Goal: Task Accomplishment & Management: Use online tool/utility

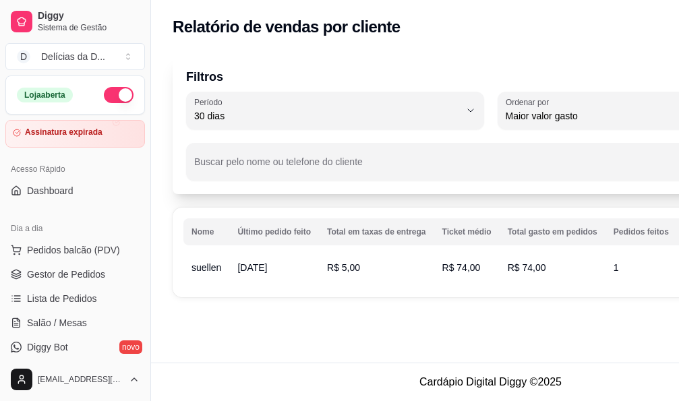
select select "30"
select select "HIGHEST_TOTAL_SPENT_WITH_ORDERS"
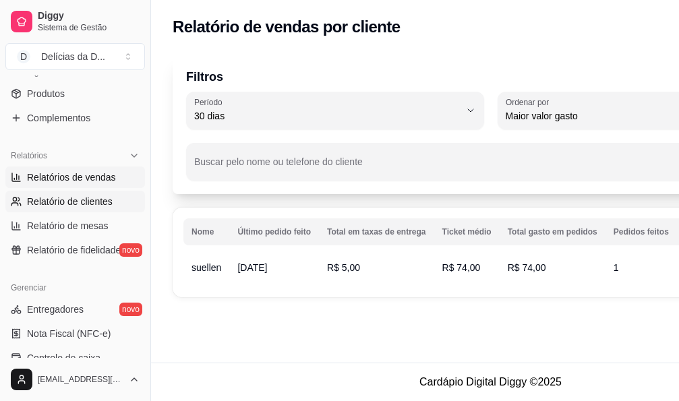
click at [96, 177] on span "Relatórios de vendas" at bounding box center [71, 177] width 89 height 13
select select "ALL"
select select "0"
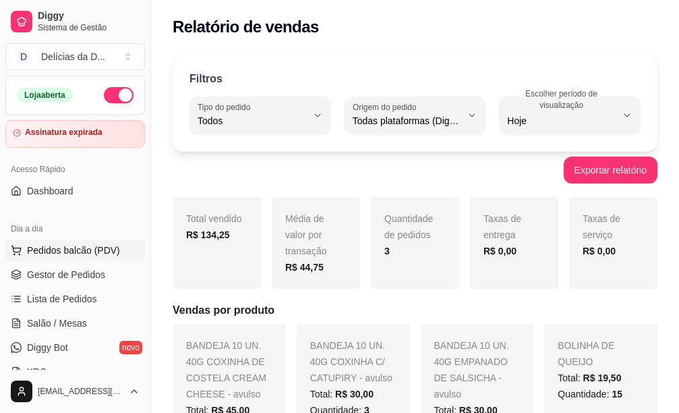
click at [80, 249] on span "Pedidos balcão (PDV)" at bounding box center [73, 249] width 93 height 13
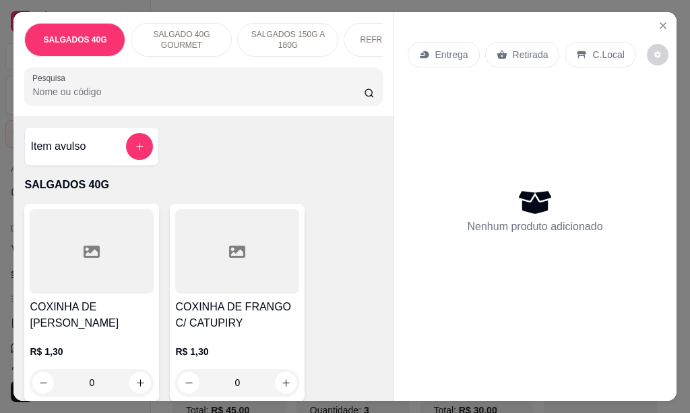
scroll to position [67, 0]
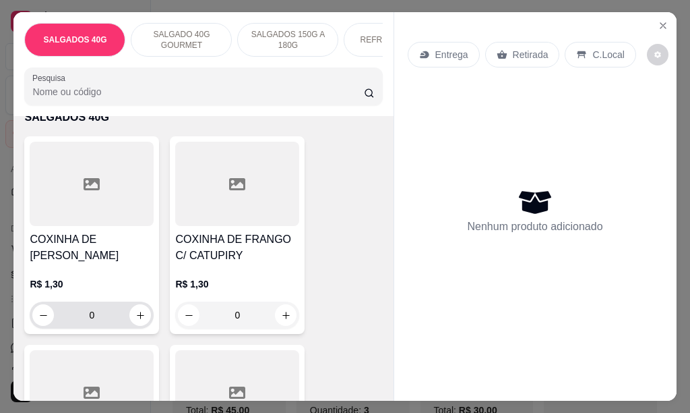
click at [96, 318] on input "0" at bounding box center [92, 314] width 76 height 27
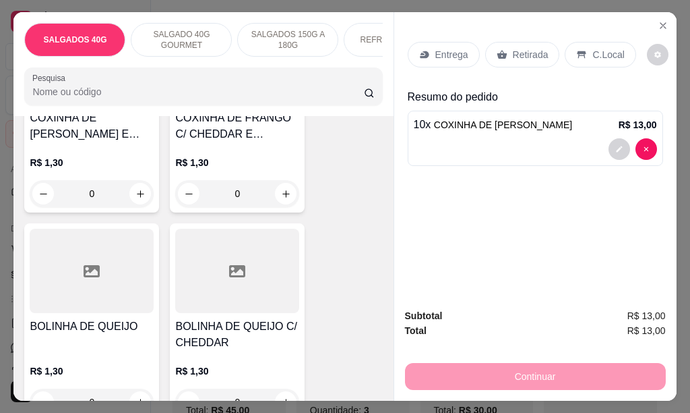
scroll to position [674, 0]
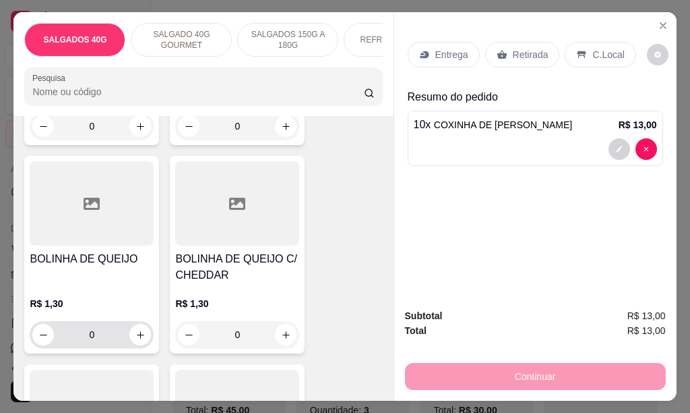
type input "10"
drag, startPoint x: 104, startPoint y: 339, endPoint x: 119, endPoint y: 324, distance: 21.5
click at [119, 324] on div "R$ 1,30 0" at bounding box center [92, 322] width 124 height 51
click at [97, 334] on input "0" at bounding box center [92, 334] width 76 height 27
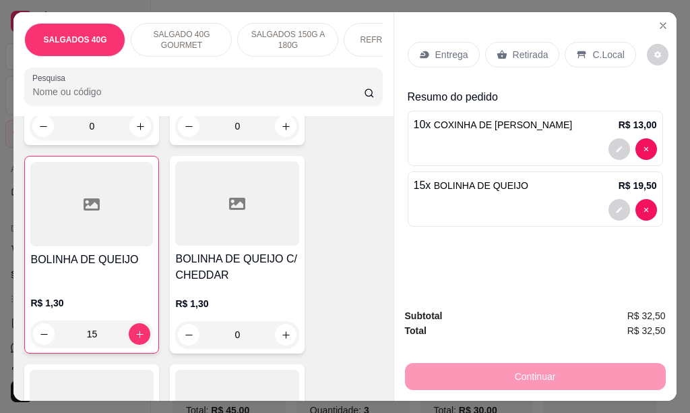
type input "15"
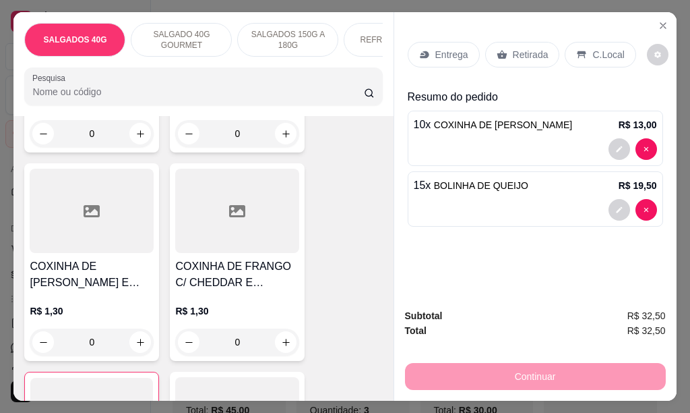
scroll to position [405, 0]
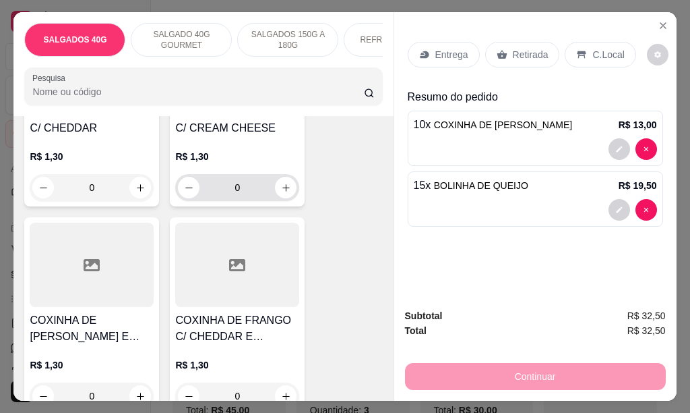
click at [239, 193] on input "0" at bounding box center [238, 187] width 76 height 27
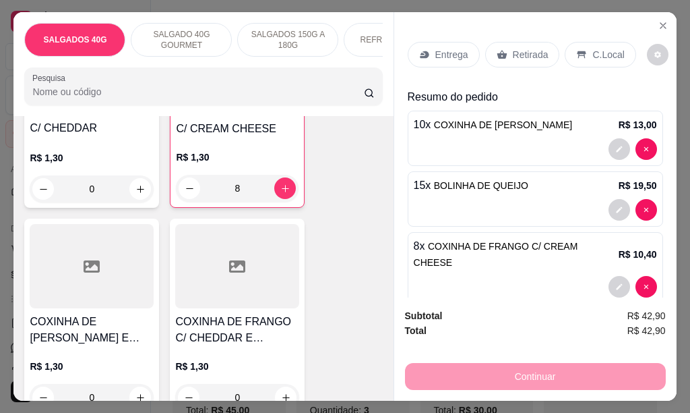
type input "8"
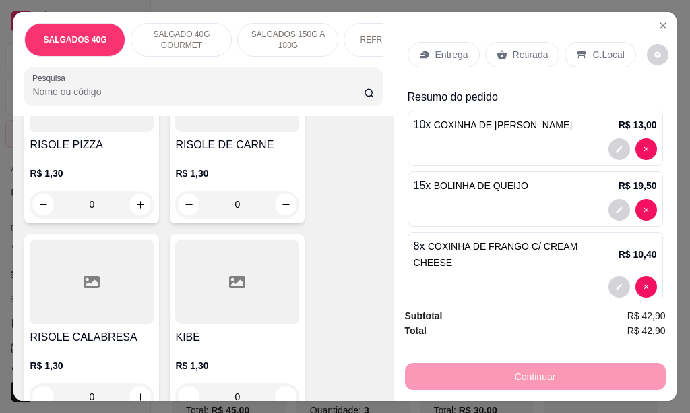
scroll to position [1052, 0]
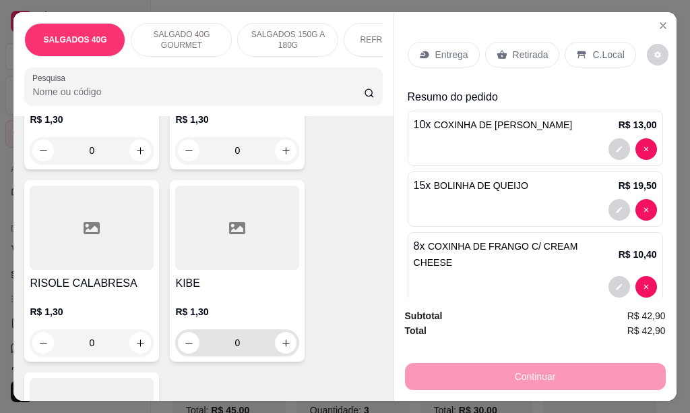
click at [250, 349] on input "0" at bounding box center [238, 342] width 76 height 27
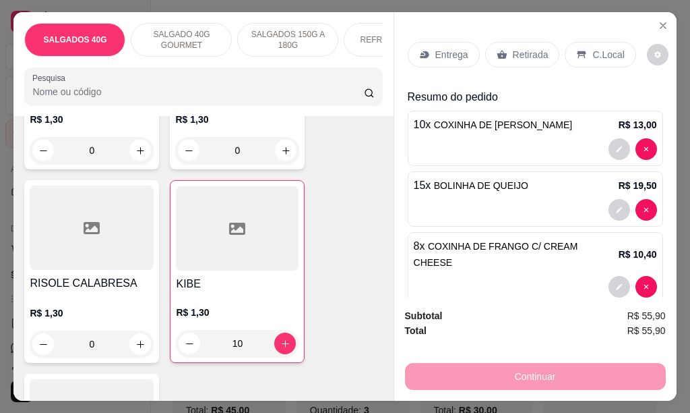
type input "10"
click at [450, 48] on p "Entrega" at bounding box center [452, 54] width 33 height 13
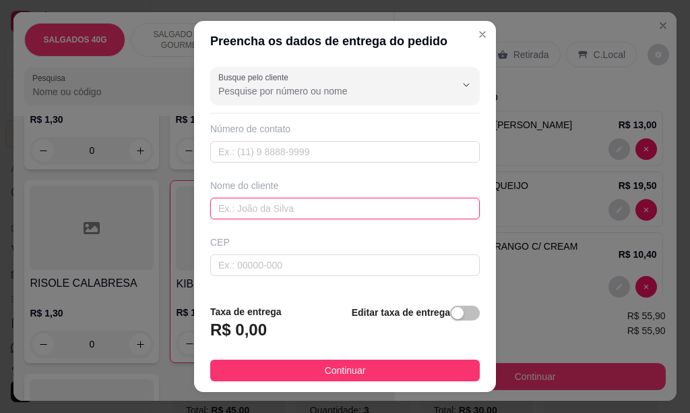
click at [264, 210] on input "text" at bounding box center [345, 209] width 270 height 22
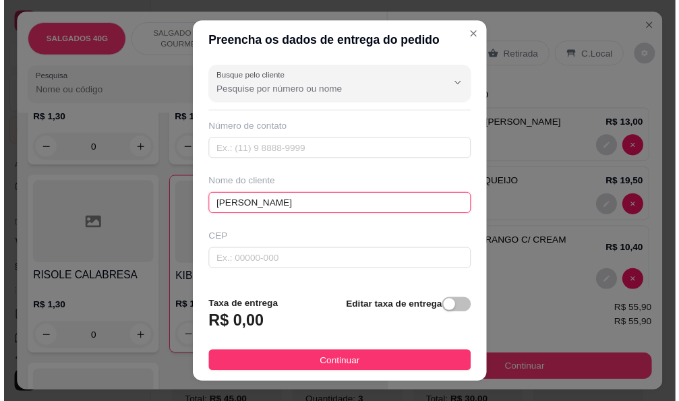
scroll to position [202, 0]
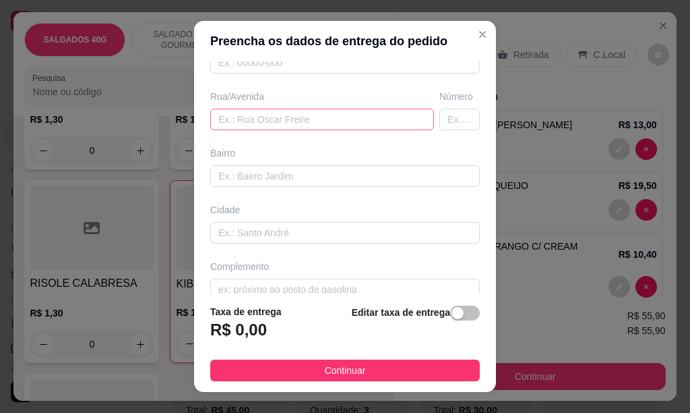
type input "[PERSON_NAME]"
click at [262, 121] on input "text" at bounding box center [322, 120] width 224 height 22
type input "10"
type input "19"
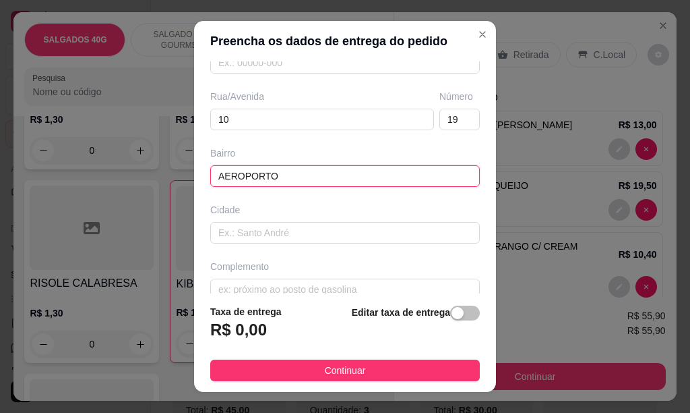
type input "AEROPORTO"
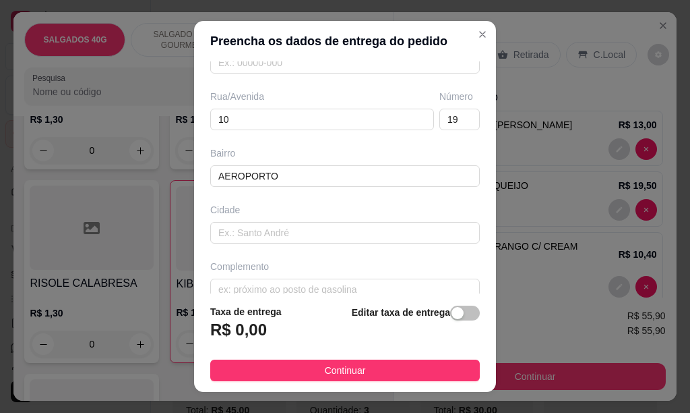
click at [450, 313] on span "button" at bounding box center [465, 312] width 30 height 15
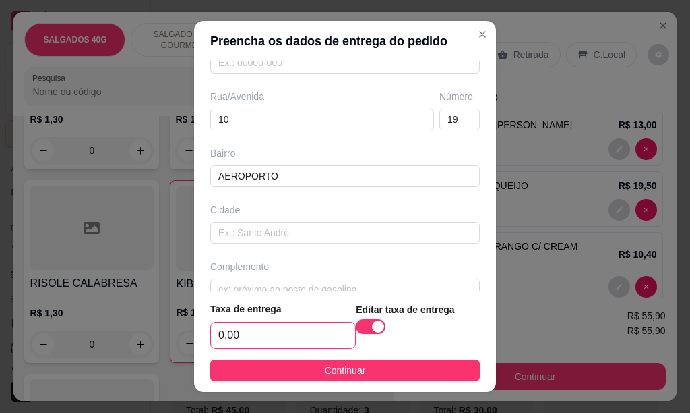
click at [278, 332] on input "0,00" at bounding box center [283, 335] width 144 height 26
type input "4,00"
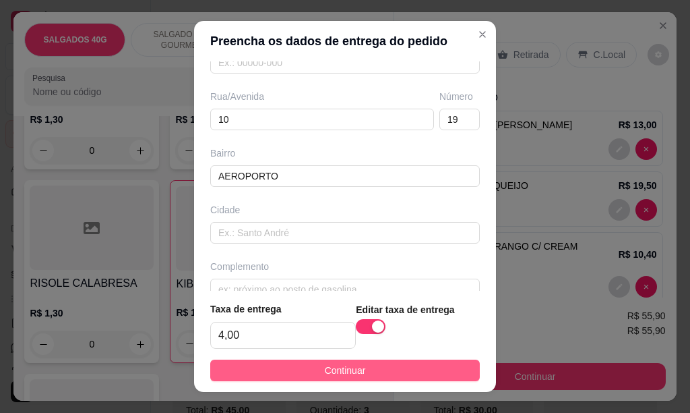
click at [386, 370] on button "Continuar" at bounding box center [345, 370] width 270 height 22
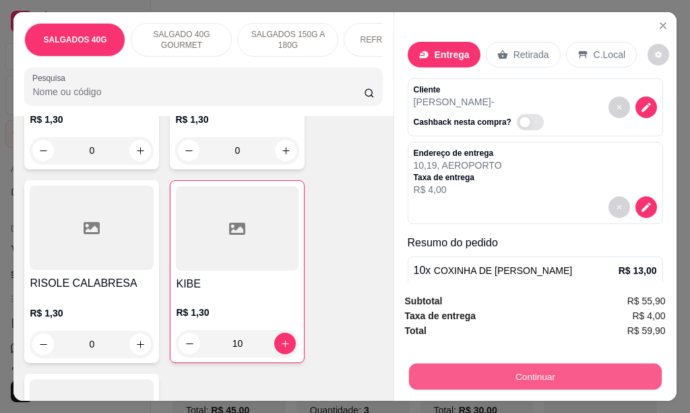
click at [504, 370] on button "Continuar" at bounding box center [535, 376] width 253 height 26
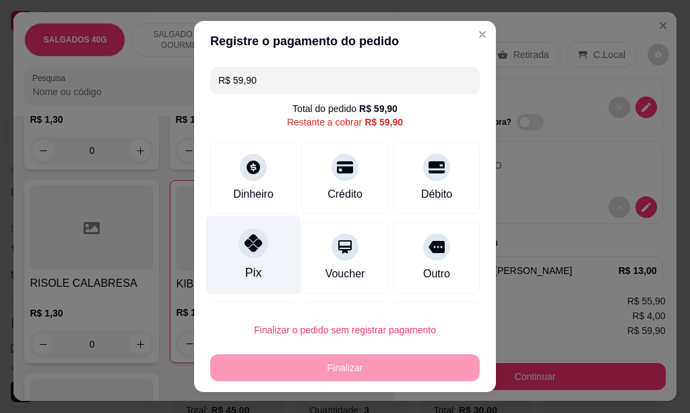
click at [245, 244] on icon at bounding box center [254, 243] width 18 height 18
type input "R$ 0,00"
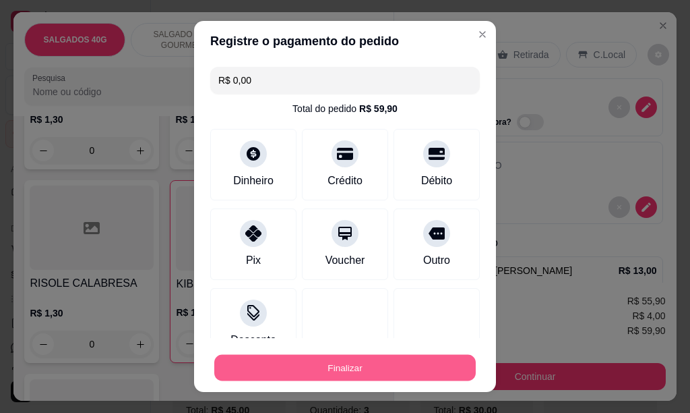
click at [394, 371] on button "Finalizar" at bounding box center [345, 368] width 262 height 26
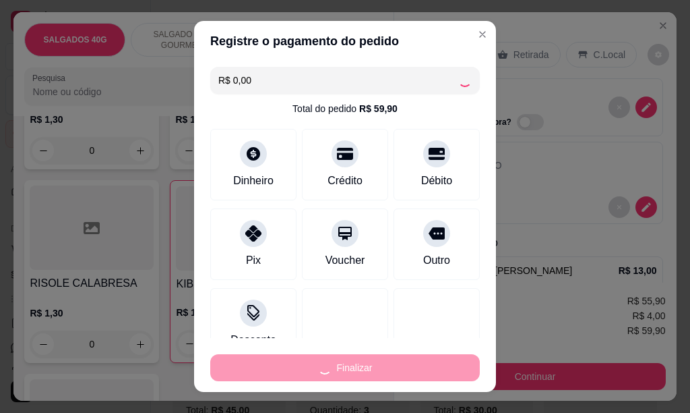
type input "0"
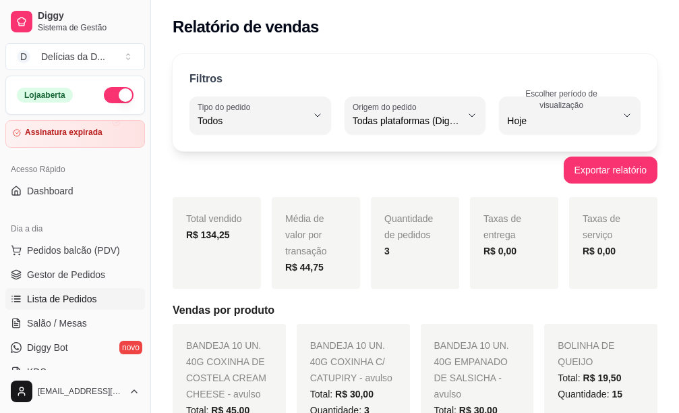
click at [78, 294] on span "Lista de Pedidos" at bounding box center [62, 298] width 70 height 13
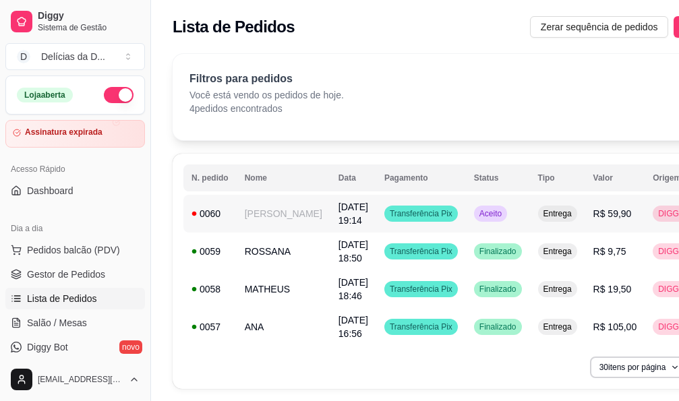
click at [266, 210] on td "[PERSON_NAME]" at bounding box center [284, 214] width 94 height 38
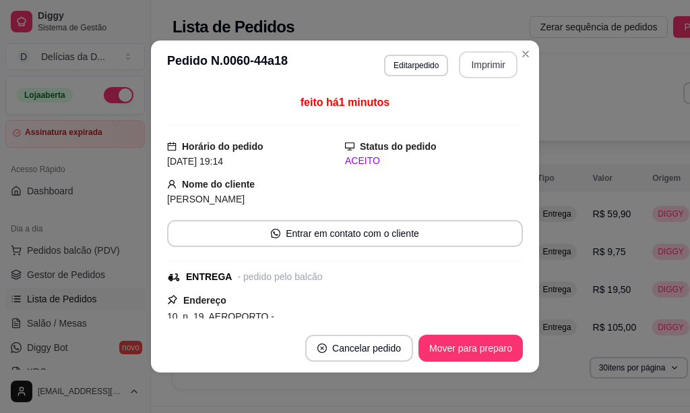
click at [492, 63] on button "Imprimir" at bounding box center [488, 64] width 59 height 27
click at [497, 75] on button "Imprimir" at bounding box center [489, 65] width 57 height 26
click at [459, 343] on button "Mover para preparo" at bounding box center [471, 347] width 105 height 27
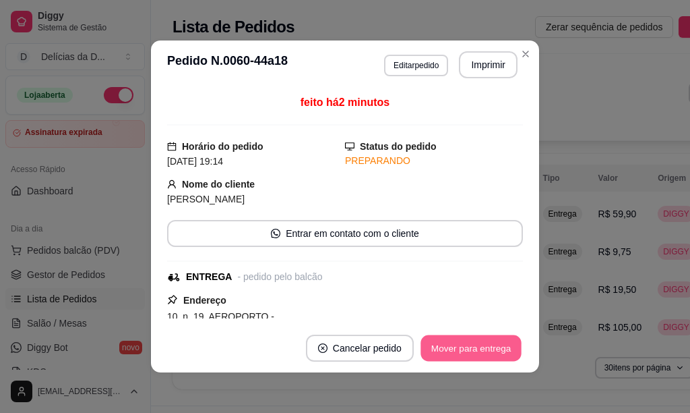
click at [497, 349] on button "Mover para entrega" at bounding box center [471, 348] width 101 height 26
click at [497, 349] on button "Mover para finalizado" at bounding box center [467, 347] width 112 height 27
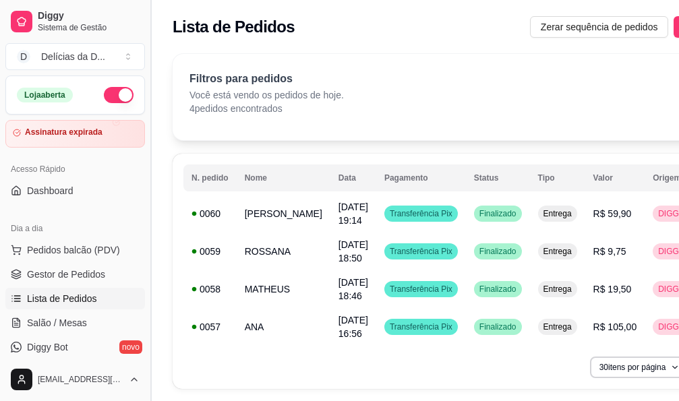
click at [152, 36] on button "Toggle Sidebar" at bounding box center [150, 200] width 11 height 401
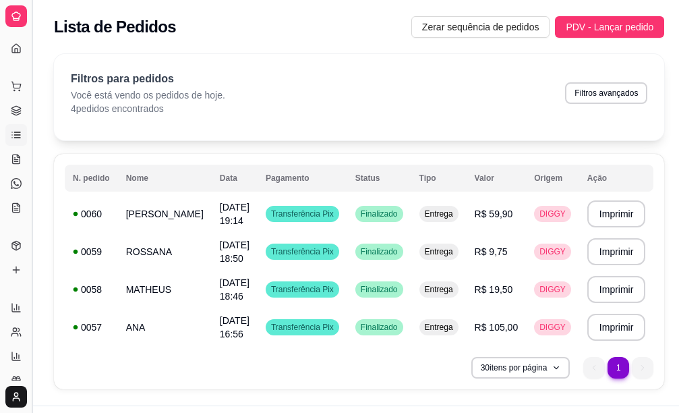
click at [33, 91] on button "Toggle Sidebar" at bounding box center [31, 206] width 11 height 413
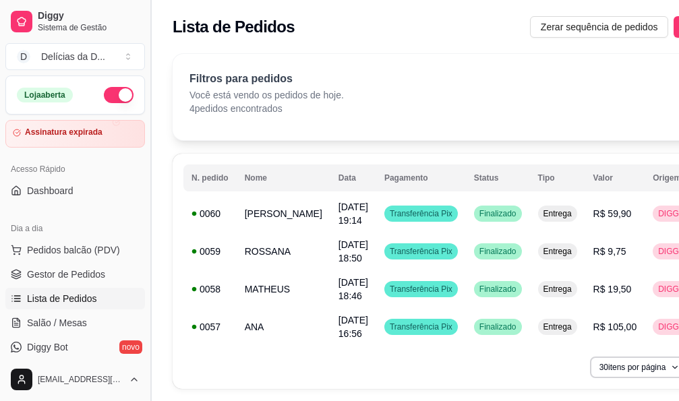
click at [154, 38] on button "Toggle Sidebar" at bounding box center [150, 200] width 11 height 401
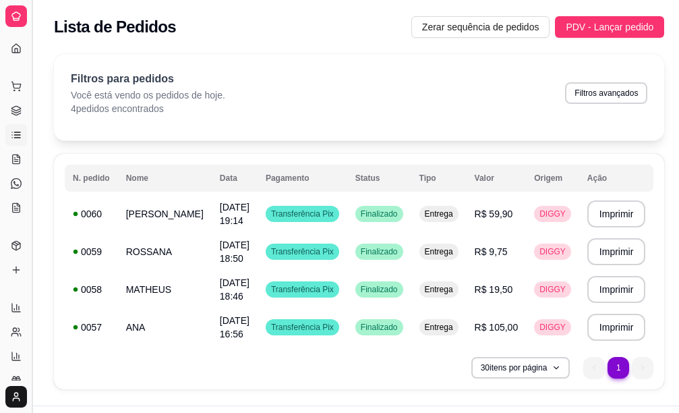
click at [32, 198] on button "Toggle Sidebar" at bounding box center [31, 206] width 11 height 413
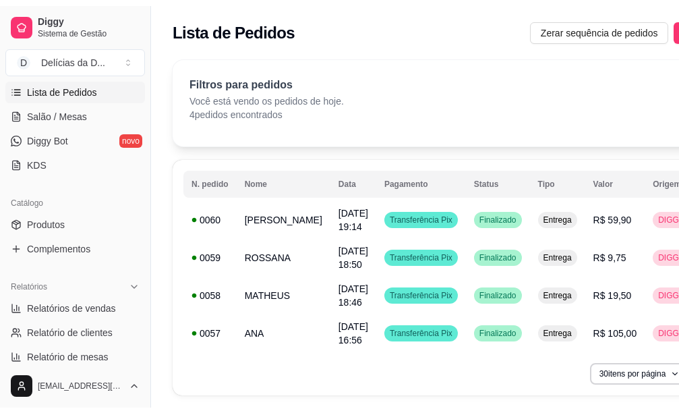
scroll to position [270, 0]
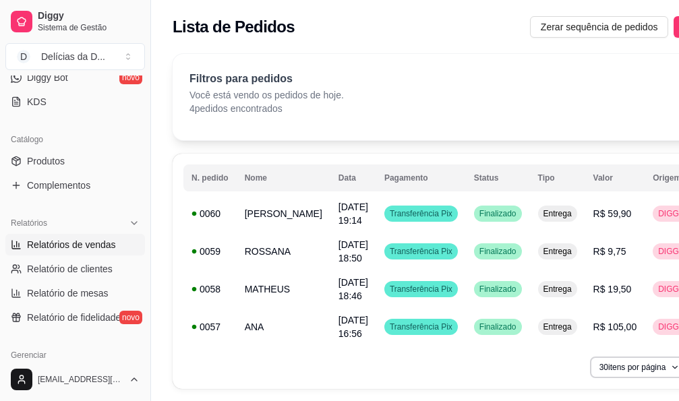
click at [111, 249] on span "Relatórios de vendas" at bounding box center [71, 244] width 89 height 13
select select "ALL"
select select "0"
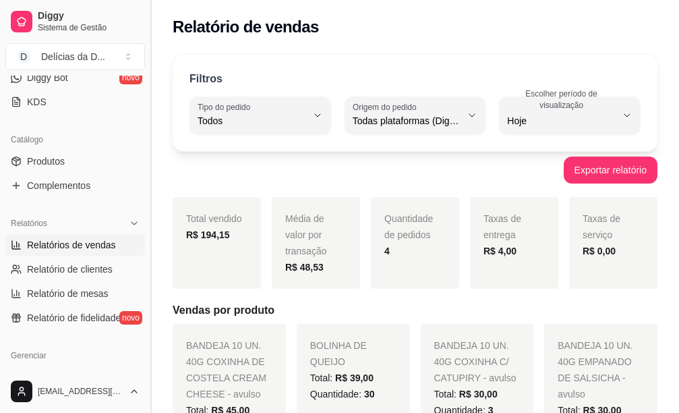
click at [152, 131] on button "Toggle Sidebar" at bounding box center [150, 206] width 11 height 413
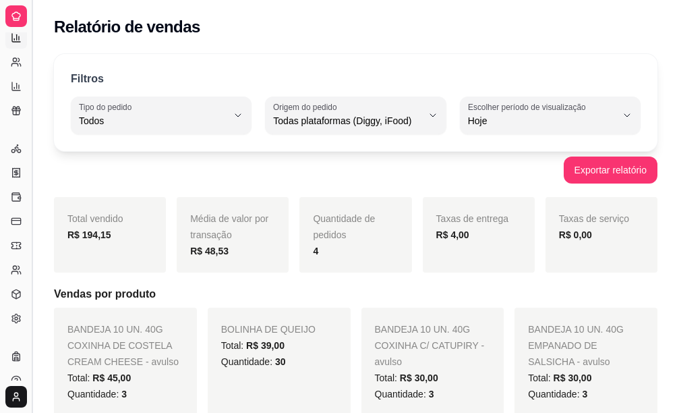
scroll to position [192, 0]
click at [32, 92] on button "Toggle Sidebar" at bounding box center [31, 206] width 11 height 413
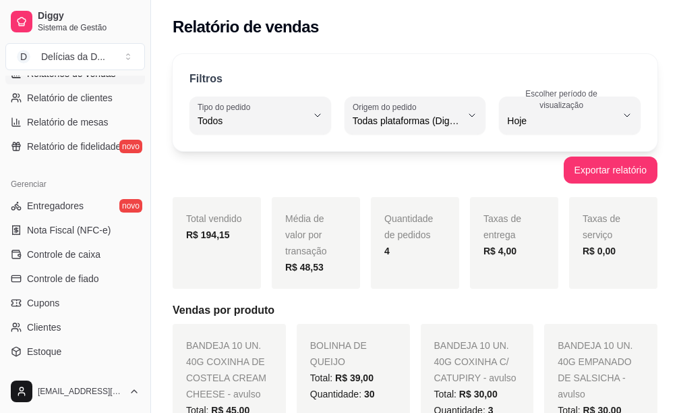
scroll to position [313, 0]
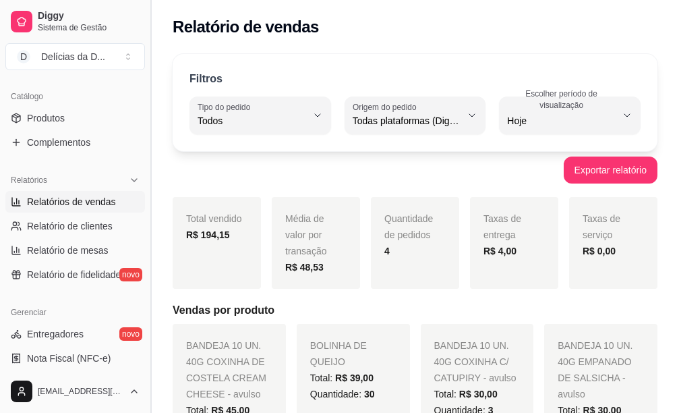
click at [148, 53] on button "Toggle Sidebar" at bounding box center [150, 206] width 11 height 413
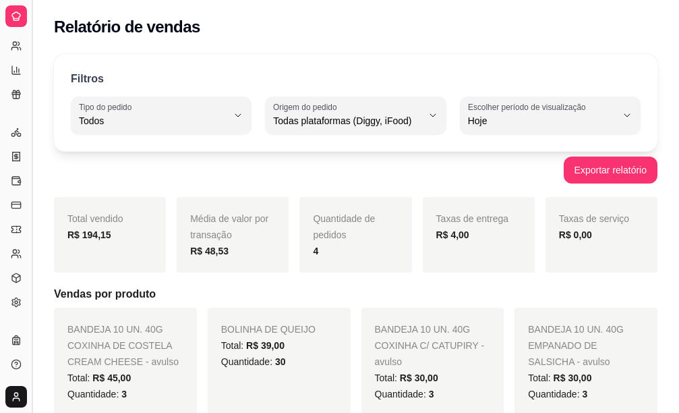
scroll to position [192, 0]
click at [35, 78] on button "Toggle Sidebar" at bounding box center [31, 206] width 11 height 413
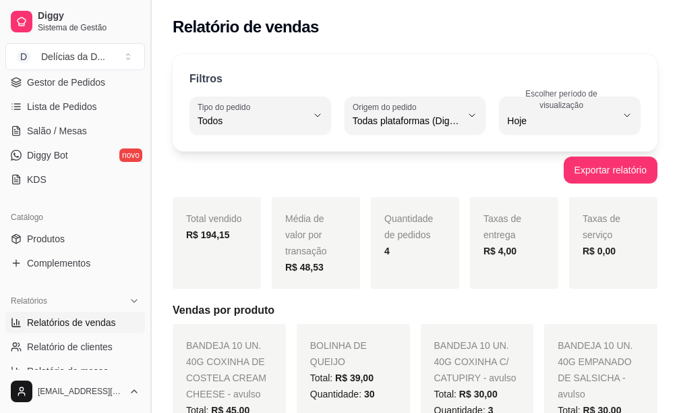
scroll to position [313, 0]
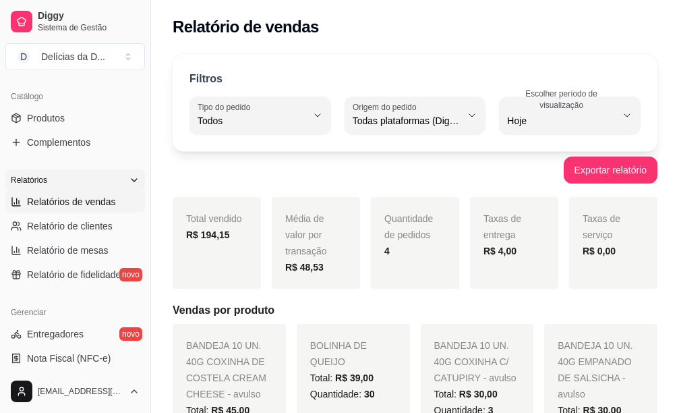
click at [129, 177] on icon at bounding box center [134, 180] width 11 height 11
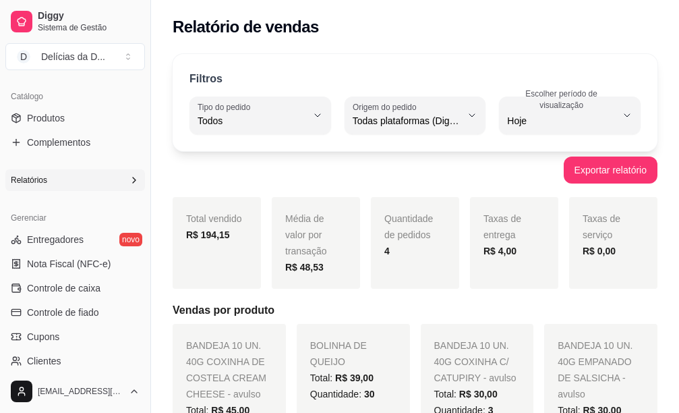
click at [129, 183] on icon at bounding box center [134, 180] width 11 height 11
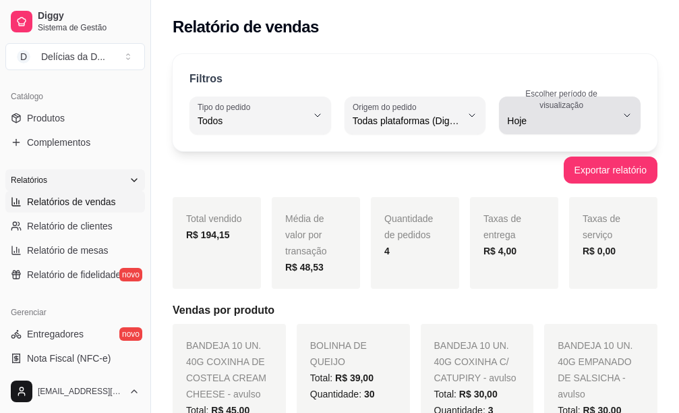
click at [626, 114] on icon "button" at bounding box center [627, 115] width 11 height 11
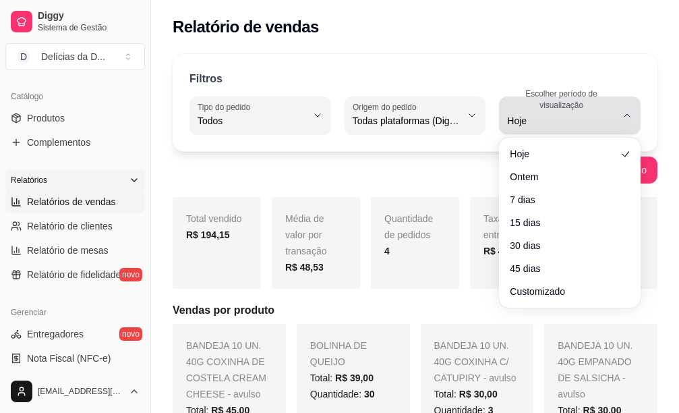
click at [621, 111] on button "Escolher período de visualização Hoje" at bounding box center [570, 115] width 142 height 38
